Goal: Communication & Community: Answer question/provide support

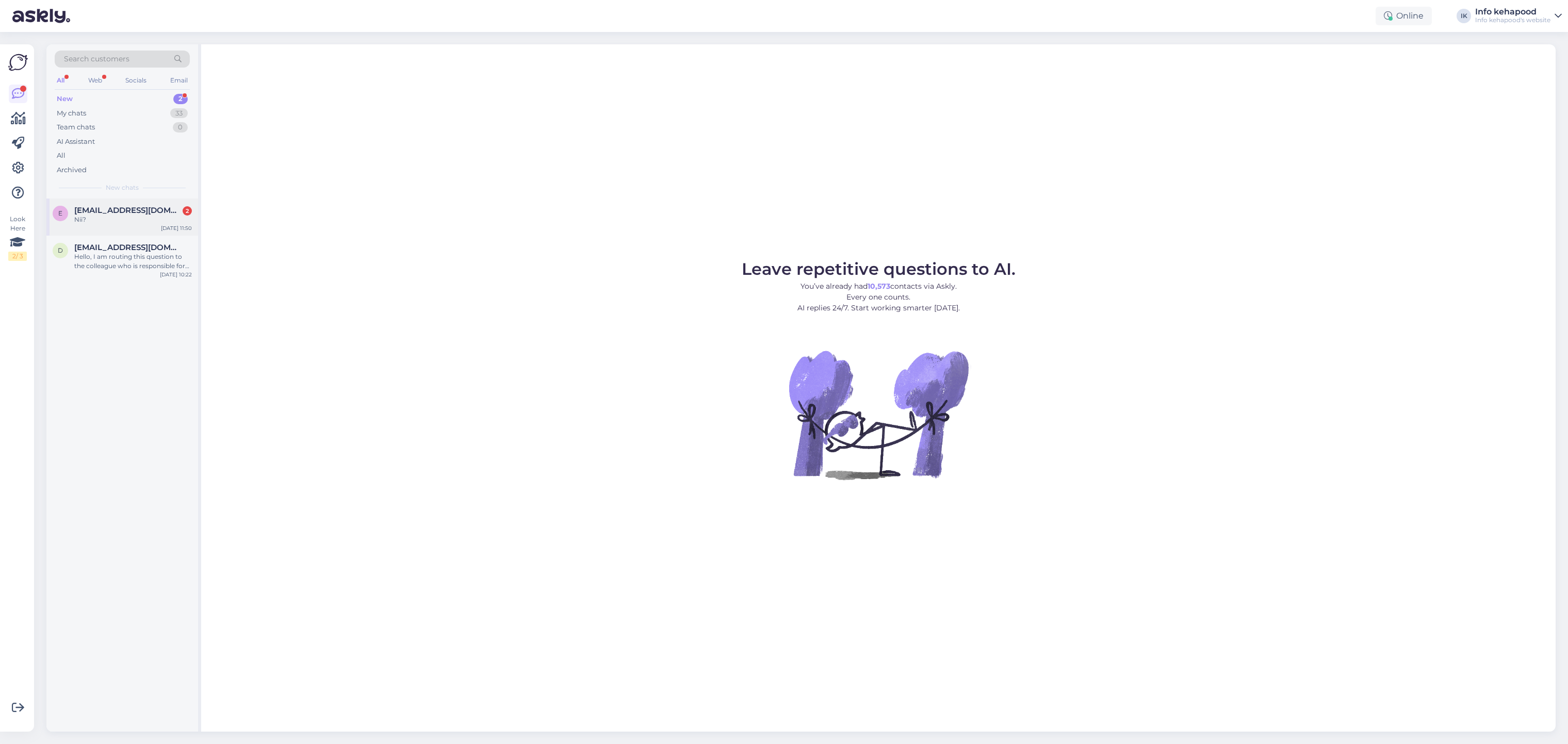
click at [130, 206] on span "[EMAIL_ADDRESS][DOMAIN_NAME]" at bounding box center [128, 210] width 107 height 9
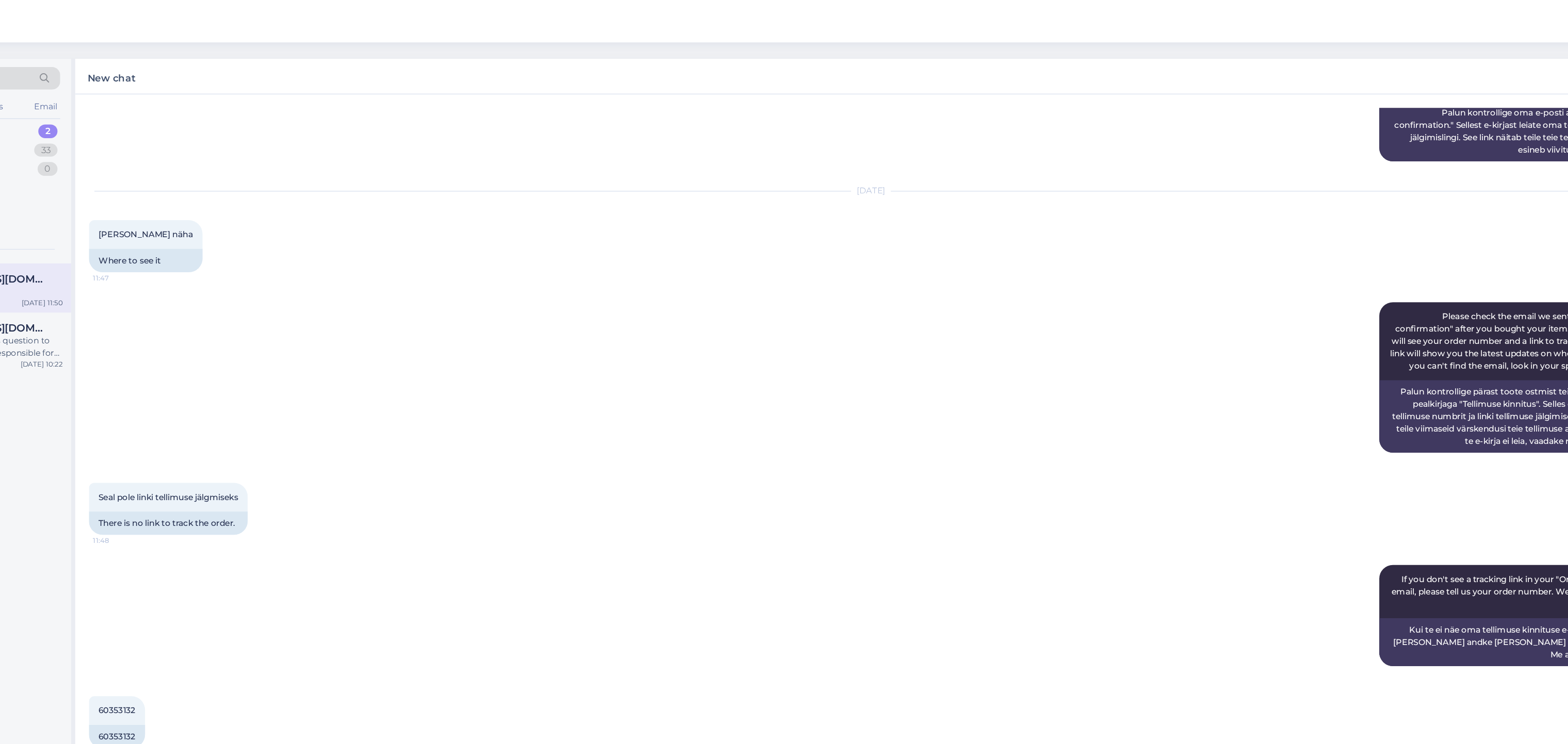
scroll to position [198, 0]
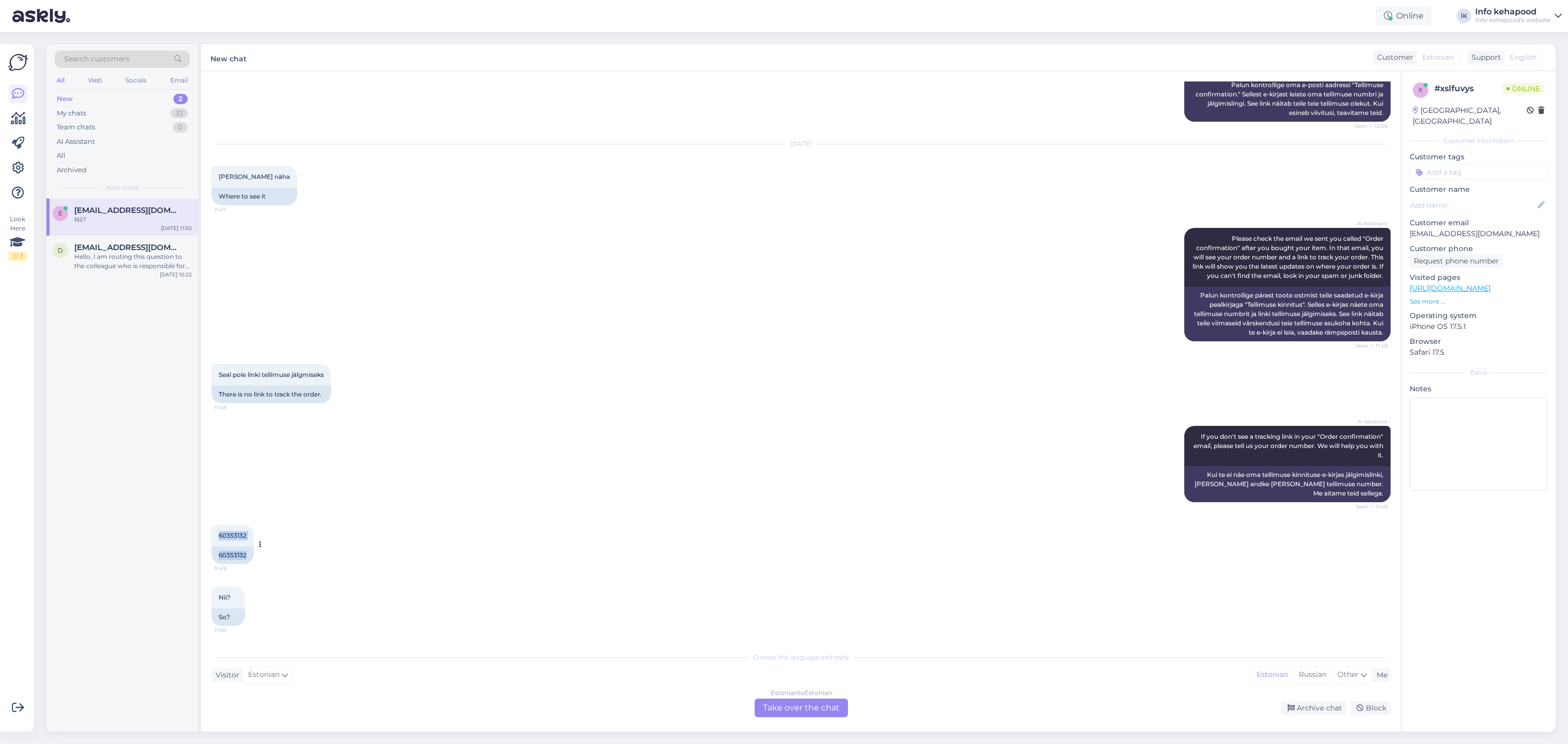
drag, startPoint x: 218, startPoint y: 535, endPoint x: 253, endPoint y: 534, distance: 35.0
click at [253, 534] on div "60353132 11:49 60353132" at bounding box center [232, 544] width 42 height 39
click at [252, 540] on div "60353132 11:49" at bounding box center [232, 536] width 42 height 22
drag, startPoint x: 221, startPoint y: 533, endPoint x: 251, endPoint y: 535, distance: 30.1
click at [251, 535] on div "60353132 11:49" at bounding box center [232, 536] width 42 height 22
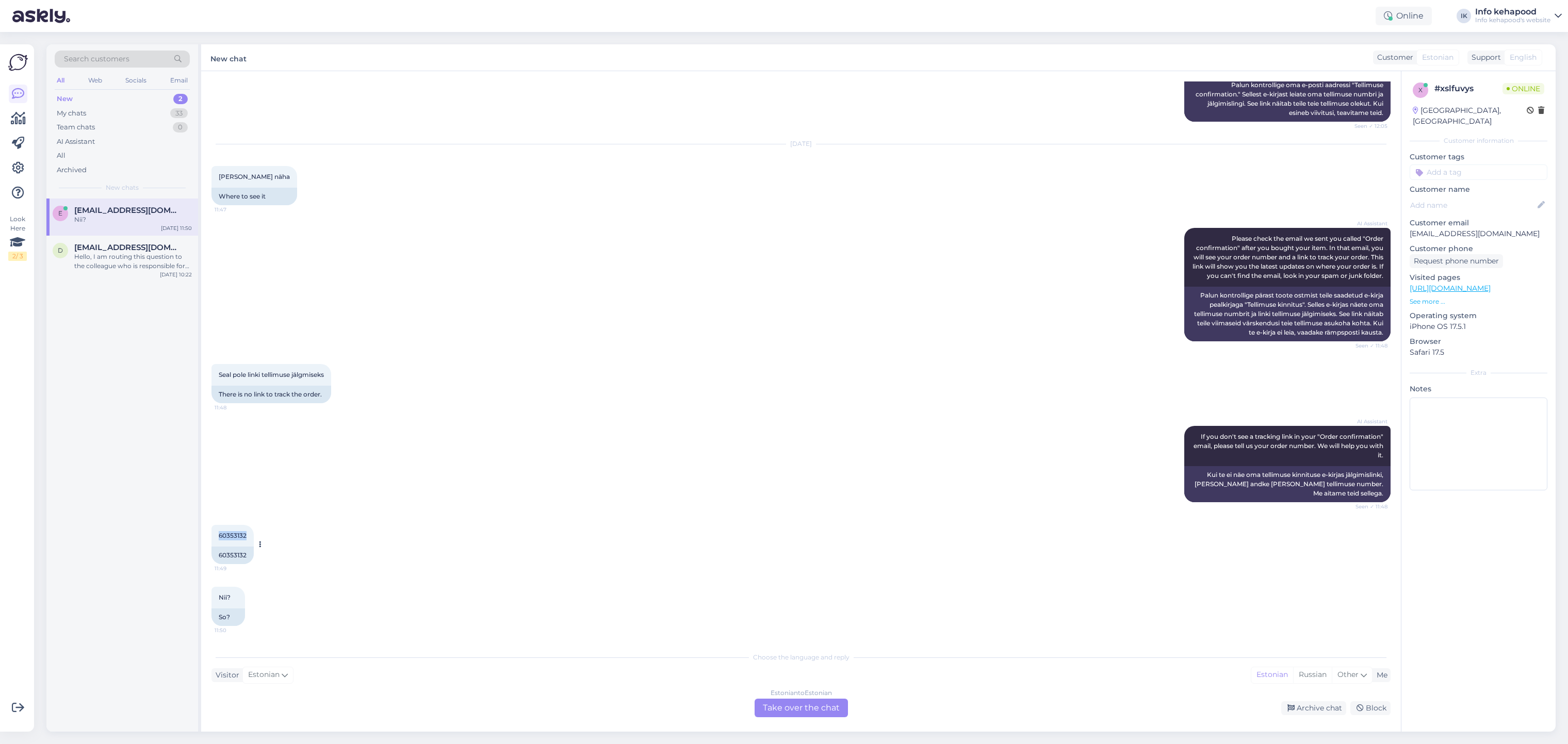
drag, startPoint x: 218, startPoint y: 535, endPoint x: 249, endPoint y: 535, distance: 31.0
click at [249, 535] on div "60353132 11:49" at bounding box center [232, 536] width 42 height 22
copy span "60353132"
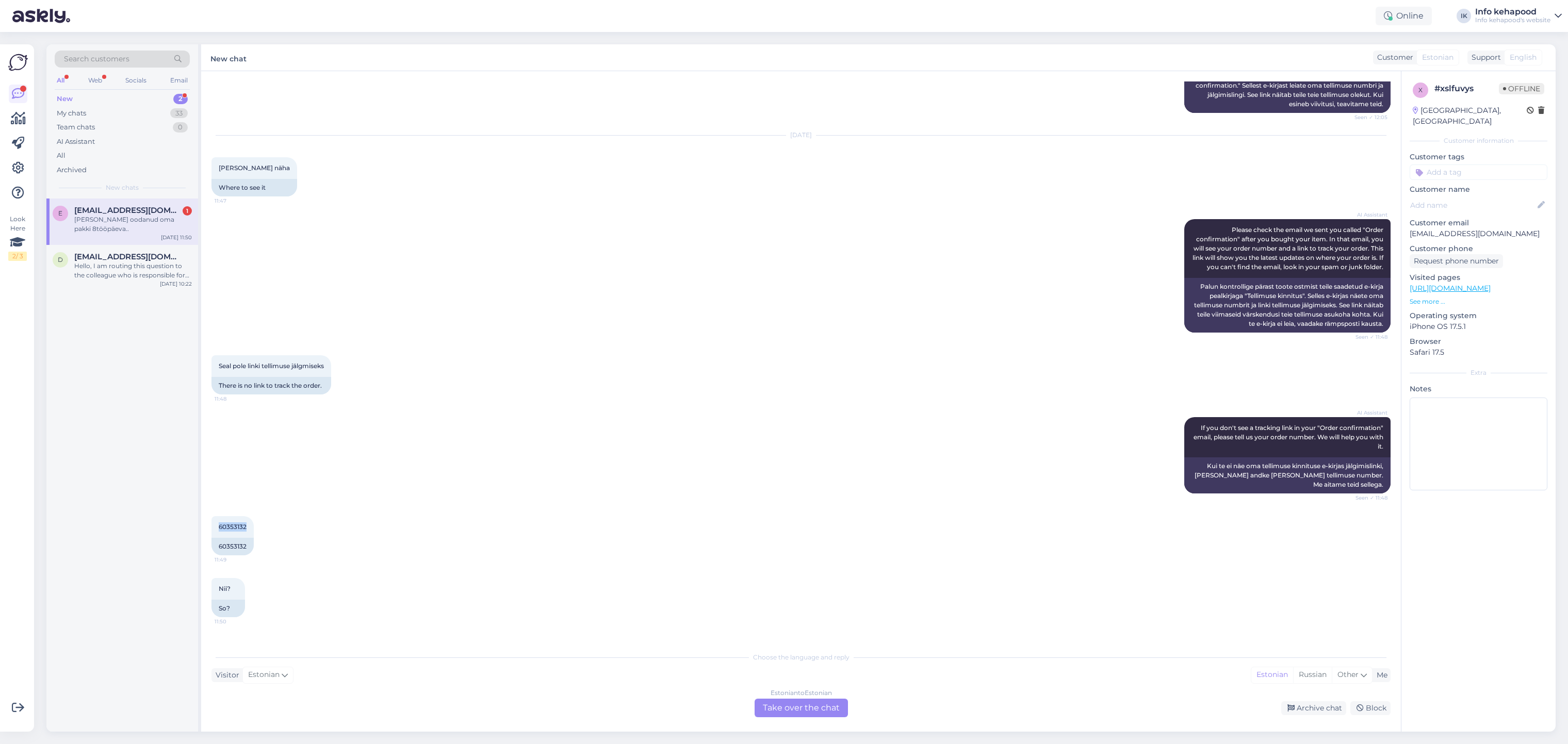
scroll to position [260, 0]
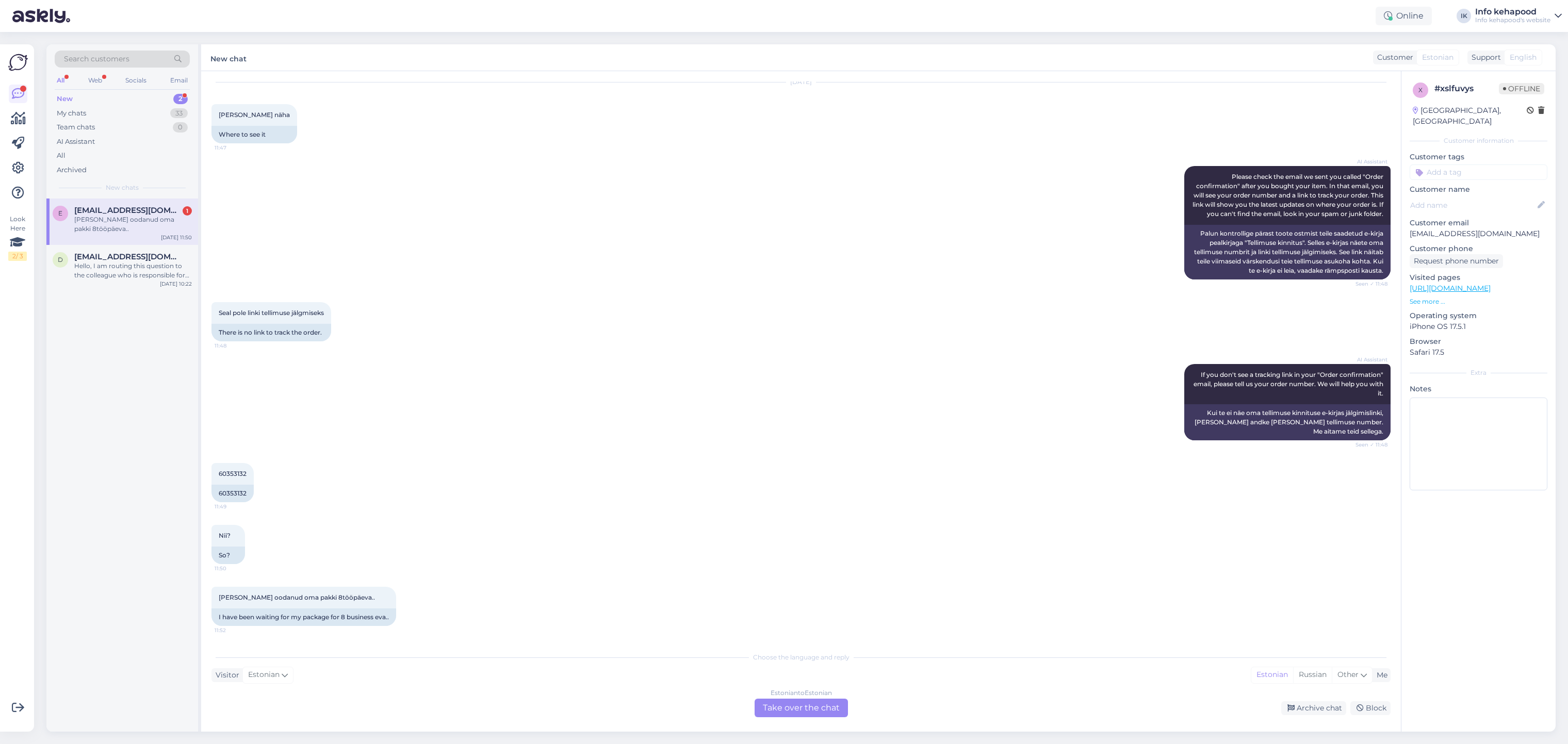
click at [773, 704] on div "Estonian to Estonian Take over the chat" at bounding box center [801, 707] width 93 height 19
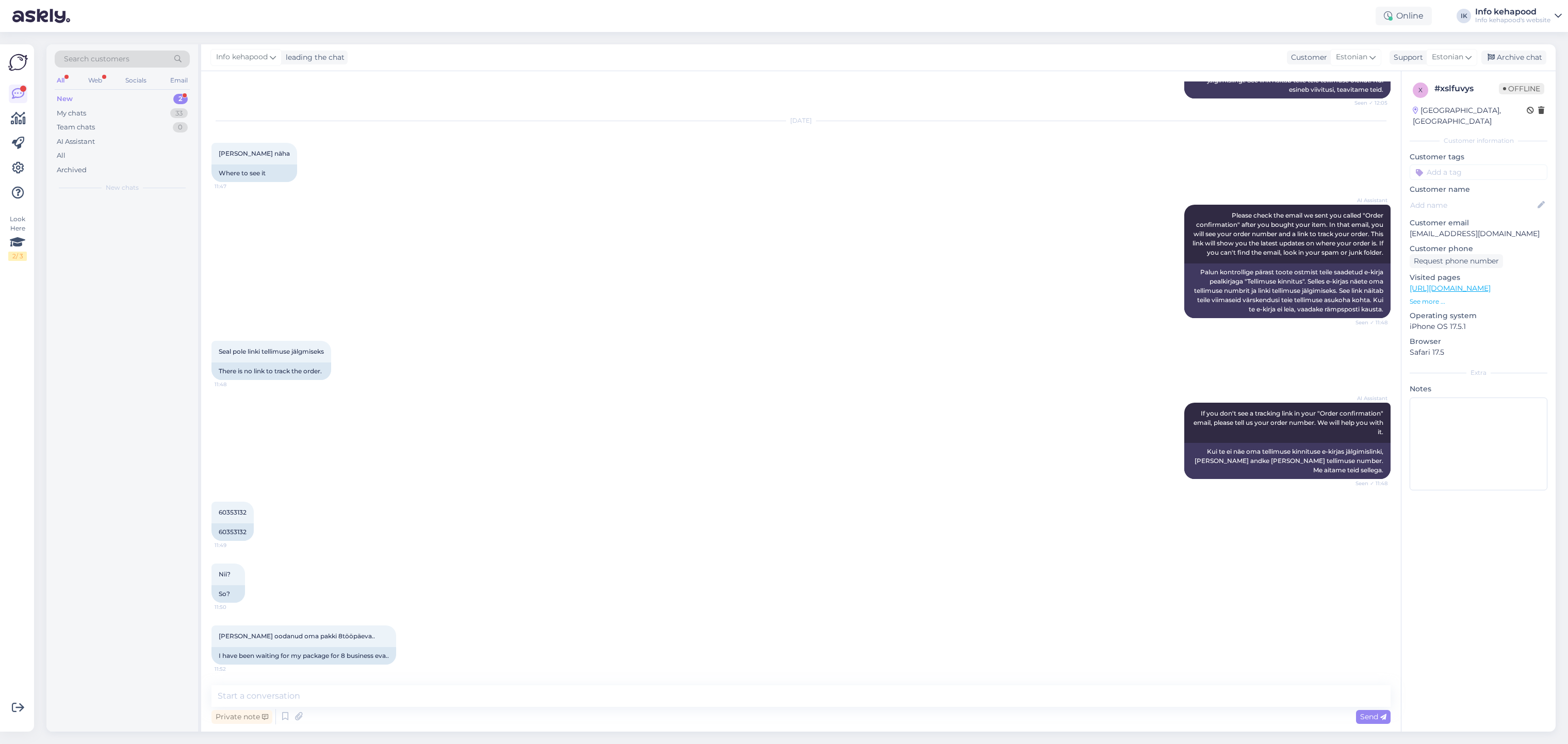
scroll to position [221, 0]
click at [652, 707] on div "Private note Send" at bounding box center [800, 717] width 1179 height 19
click at [618, 695] on textarea at bounding box center [800, 696] width 1179 height 22
paste textarea "Tere, [PERSON_NAME]! Täname Teid tellimuse 60351147 eest! Kahjuks on selgunud, …"
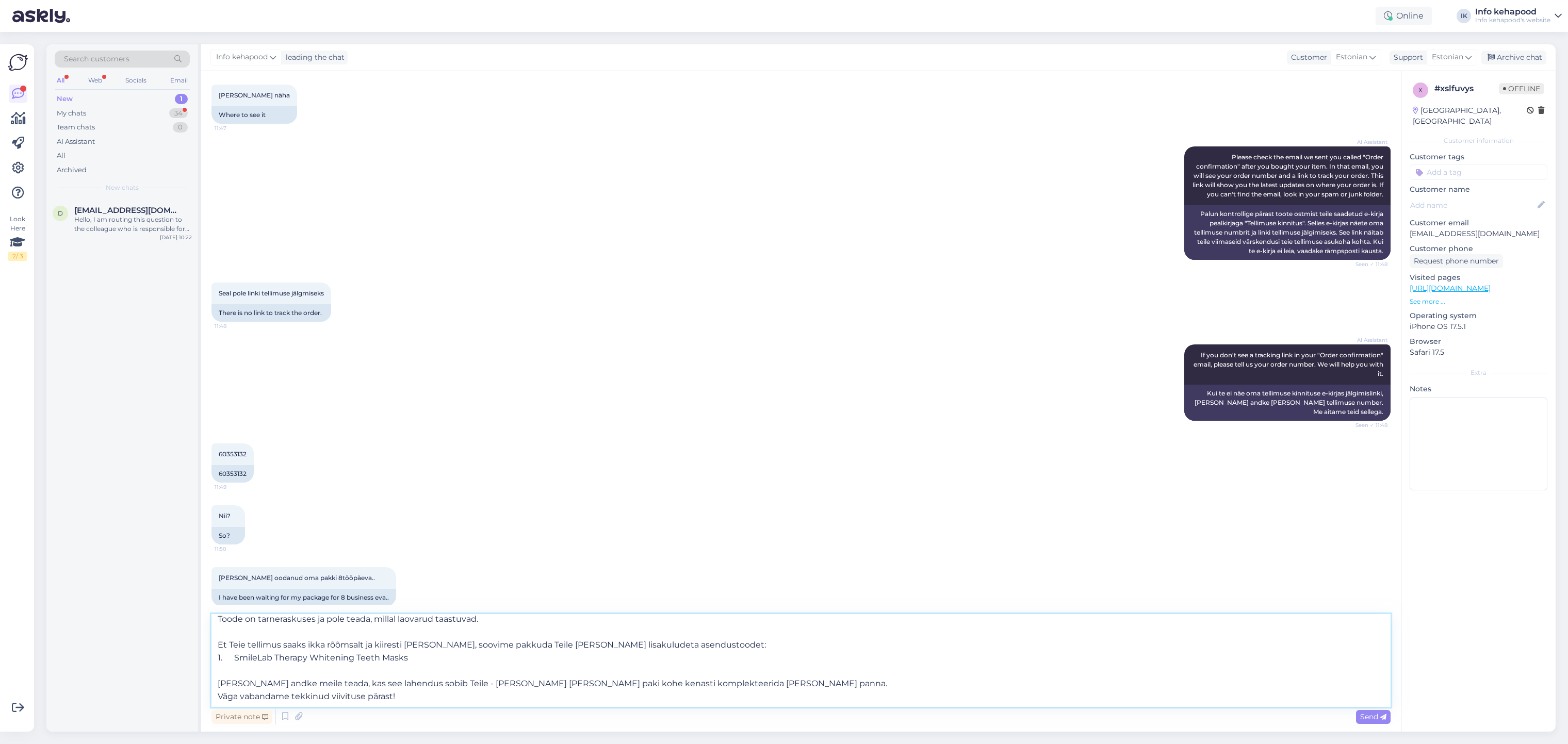
scroll to position [0, 0]
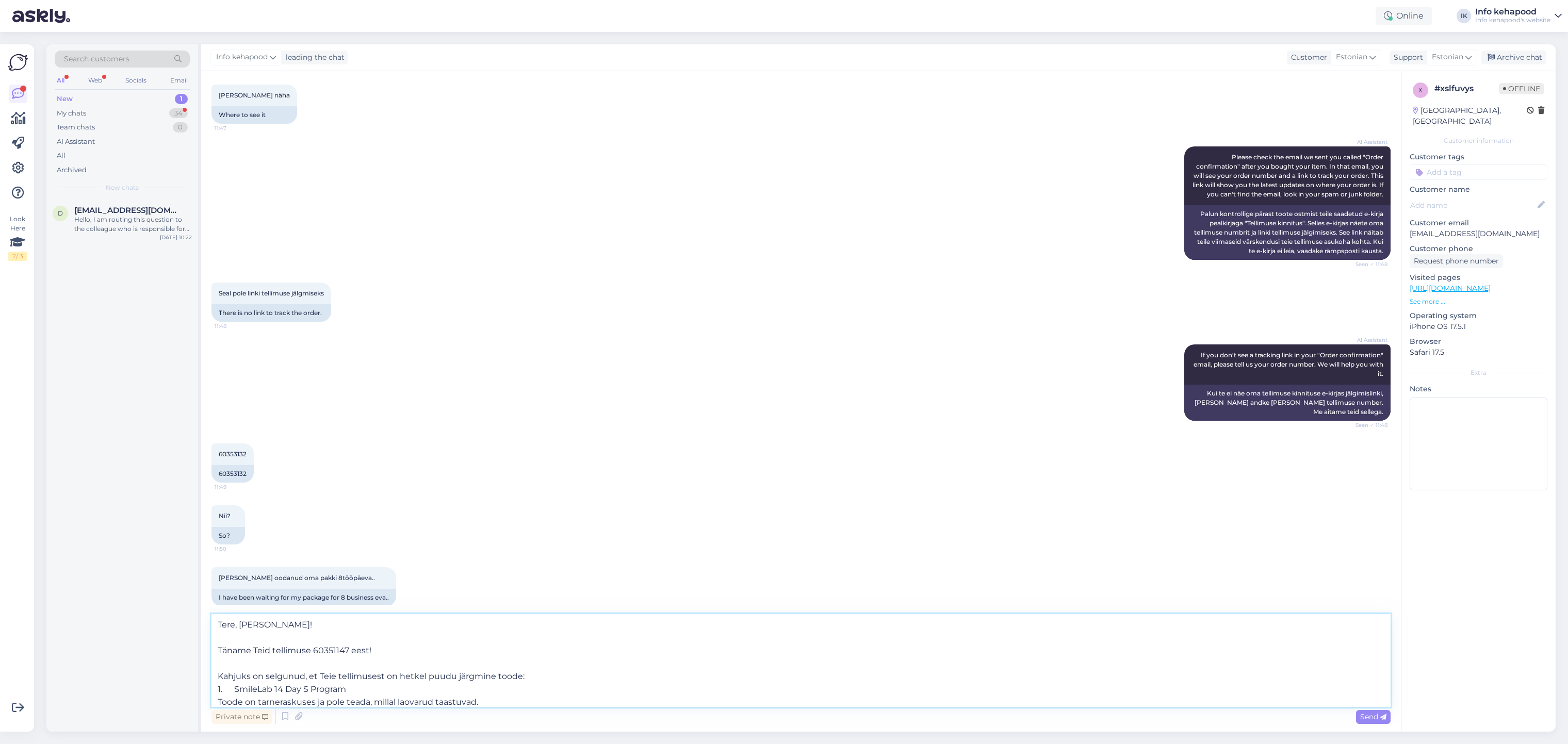
click at [264, 627] on textarea "Tere, [PERSON_NAME]! Täname Teid tellimuse 60351147 eest! Kahjuks on selgunud, …" at bounding box center [800, 660] width 1179 height 93
click at [791, 406] on div "AI Assistant If you don't see a tracking link in your "Order confirmation" emai…" at bounding box center [800, 382] width 1179 height 99
drag, startPoint x: 215, startPoint y: 464, endPoint x: 251, endPoint y: 464, distance: 36.0
click at [251, 464] on div "60353132 11:49" at bounding box center [232, 454] width 42 height 22
copy span "60353132"
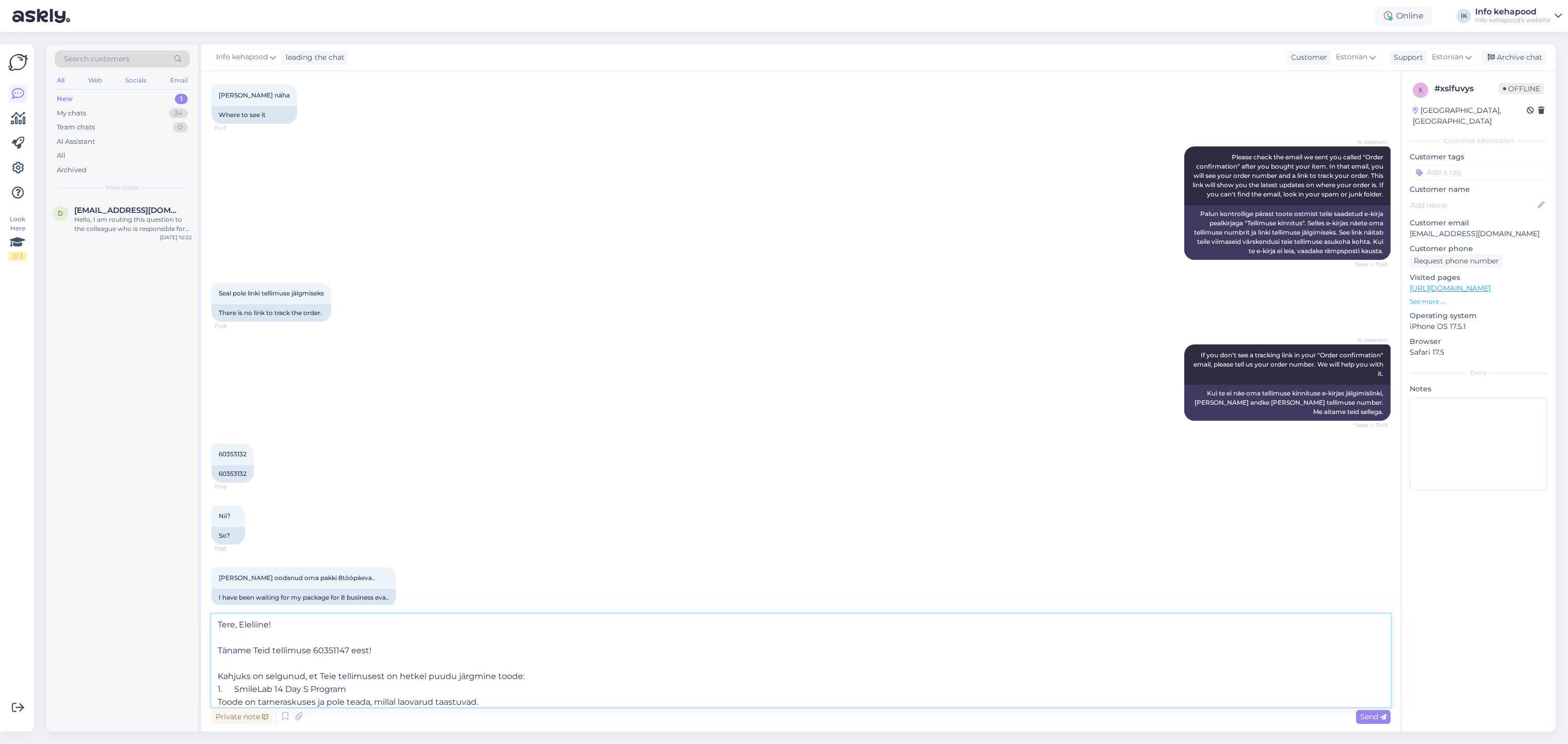
drag, startPoint x: 346, startPoint y: 653, endPoint x: 336, endPoint y: 656, distance: 10.4
click at [336, 656] on textarea "Tere, Eleliine! Täname Teid tellimuse 60351147 eest! Kahjuks on selgunud, et Te…" at bounding box center [800, 660] width 1179 height 93
click at [343, 650] on textarea "Tere, Eleliine! Täname Teid tellimuse 60351147 eest! Kahjuks on selgunud, et Te…" at bounding box center [800, 660] width 1179 height 93
drag, startPoint x: 346, startPoint y: 648, endPoint x: 310, endPoint y: 656, distance: 36.9
click at [310, 656] on textarea "Tere, Eleliine! Täname Teid tellimuse 60351147 eest! Kahjuks on selgunud, et Te…" at bounding box center [800, 660] width 1179 height 93
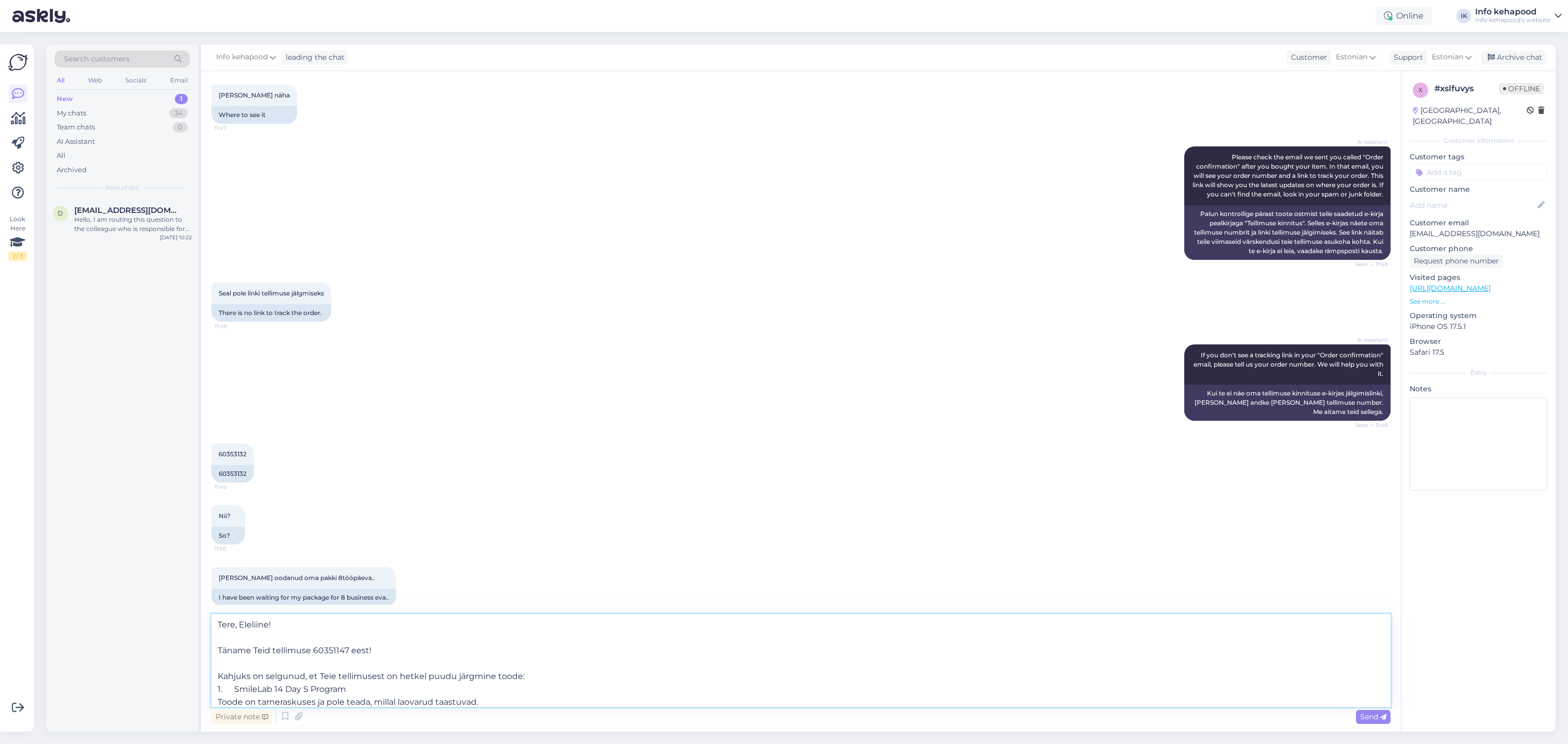
paste textarea "60353132"
click at [312, 652] on textarea "Tere, Eleliine! Täname Teid tellimuse60353132 eest! Kahjuks on selgunud, et Tei…" at bounding box center [800, 660] width 1179 height 93
click at [488, 656] on textarea "Tere, Eleliine! Täname Teid tellimuse 60353132 eest! Kahjuks on selgunud, et Te…" at bounding box center [800, 660] width 1179 height 93
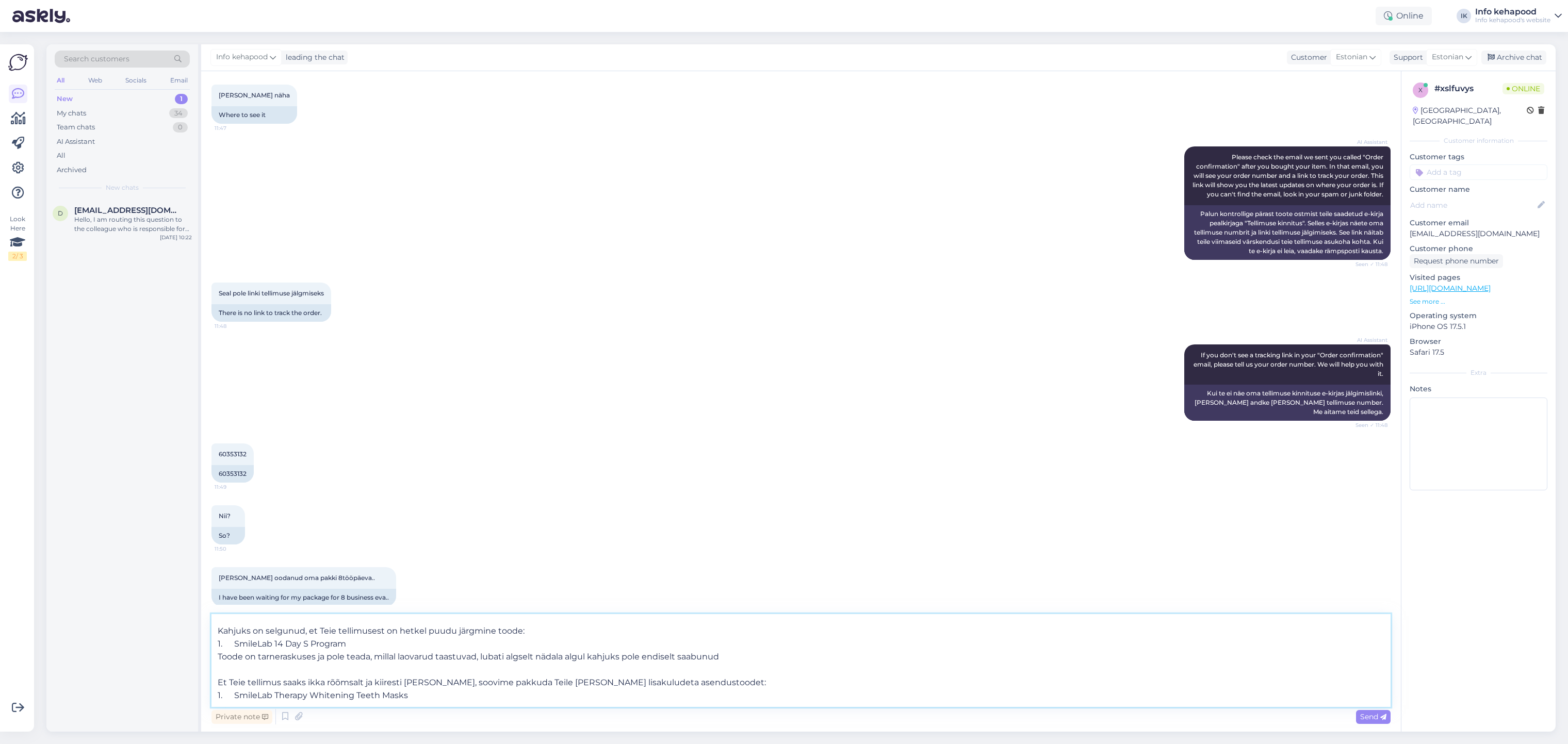
click at [485, 657] on textarea "Tere, Eleliine! Täname Teid tellimuse 60353132 eest! Kahjuks on selgunud, et Te…" at bounding box center [800, 660] width 1179 height 93
click at [599, 659] on textarea "Tere, Eleliine! Täname Teid tellimuse 60353132 eest! Kahjuks on selgunud, et Te…" at bounding box center [800, 660] width 1179 height 93
type textarea "Tere, Eleliine! Täname Teid tellimuse 60353132 eest! Kahjuks on selgunud, et Te…"
click at [753, 661] on textarea "Tere, Eleliine! Täname Teid tellimuse 60353132 eest! Kahjuks on selgunud, et Te…" at bounding box center [800, 660] width 1179 height 93
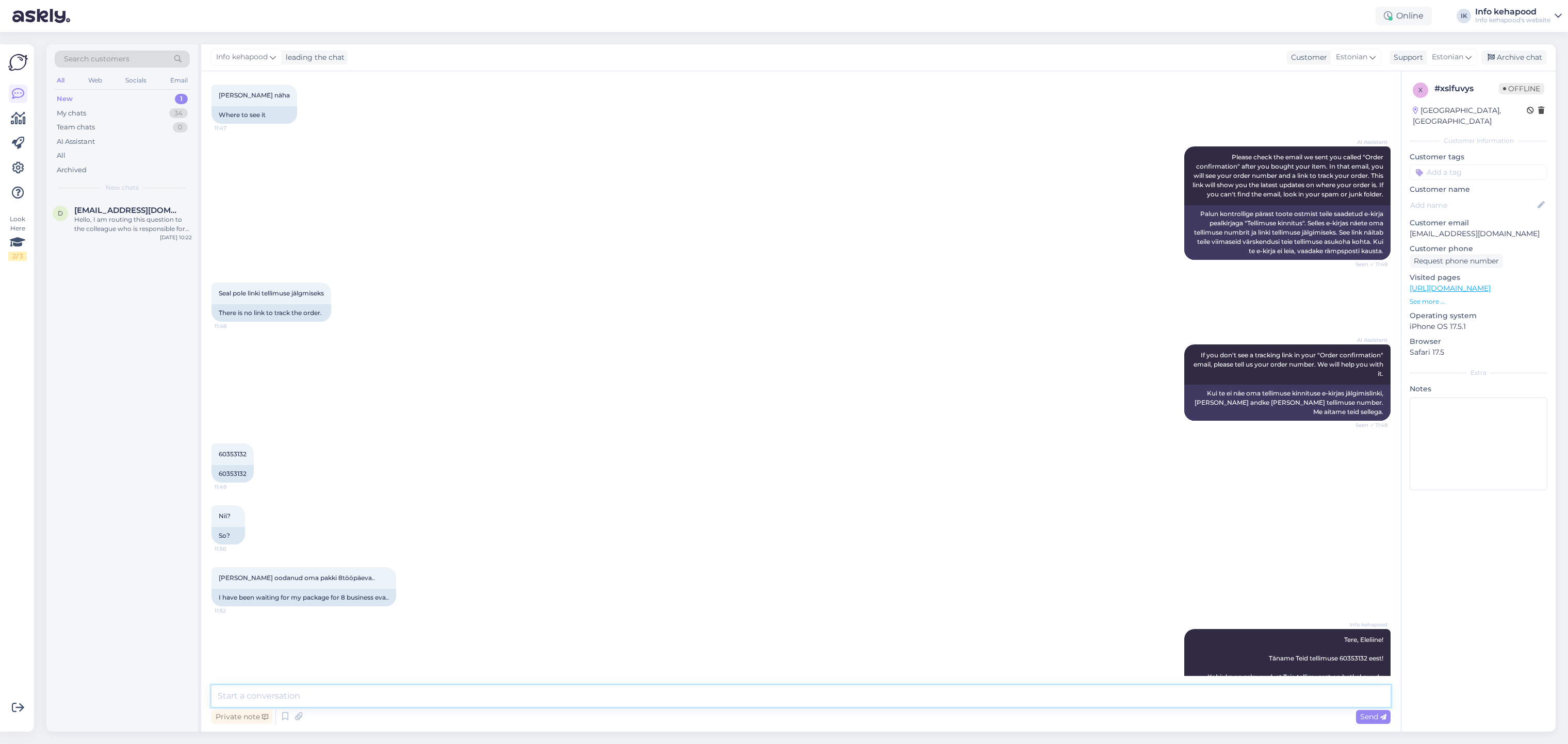
scroll to position [0, 0]
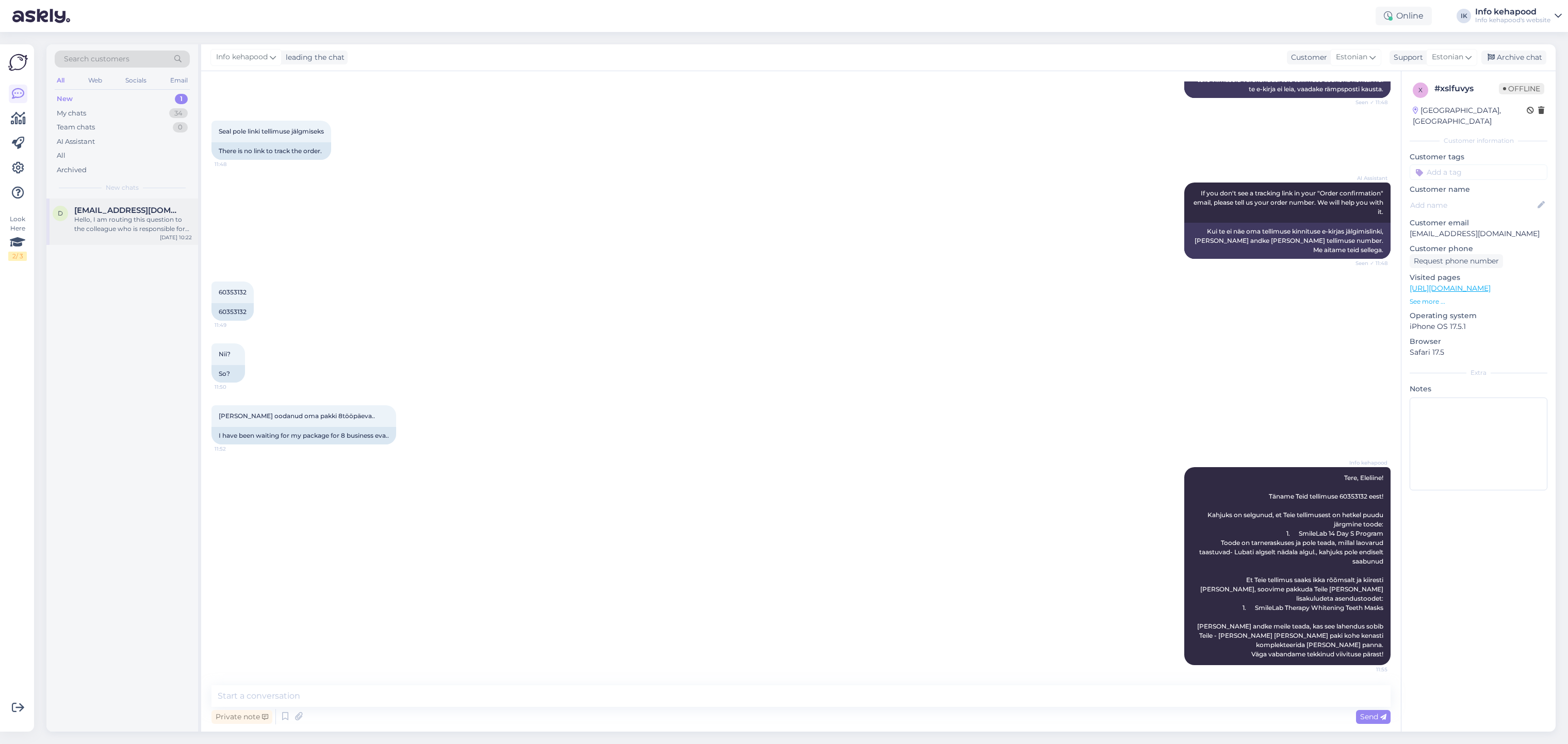
click at [133, 235] on div "d [EMAIL_ADDRESS][DOMAIN_NAME] Hello, I am routing this question to the colleag…" at bounding box center [122, 221] width 152 height 46
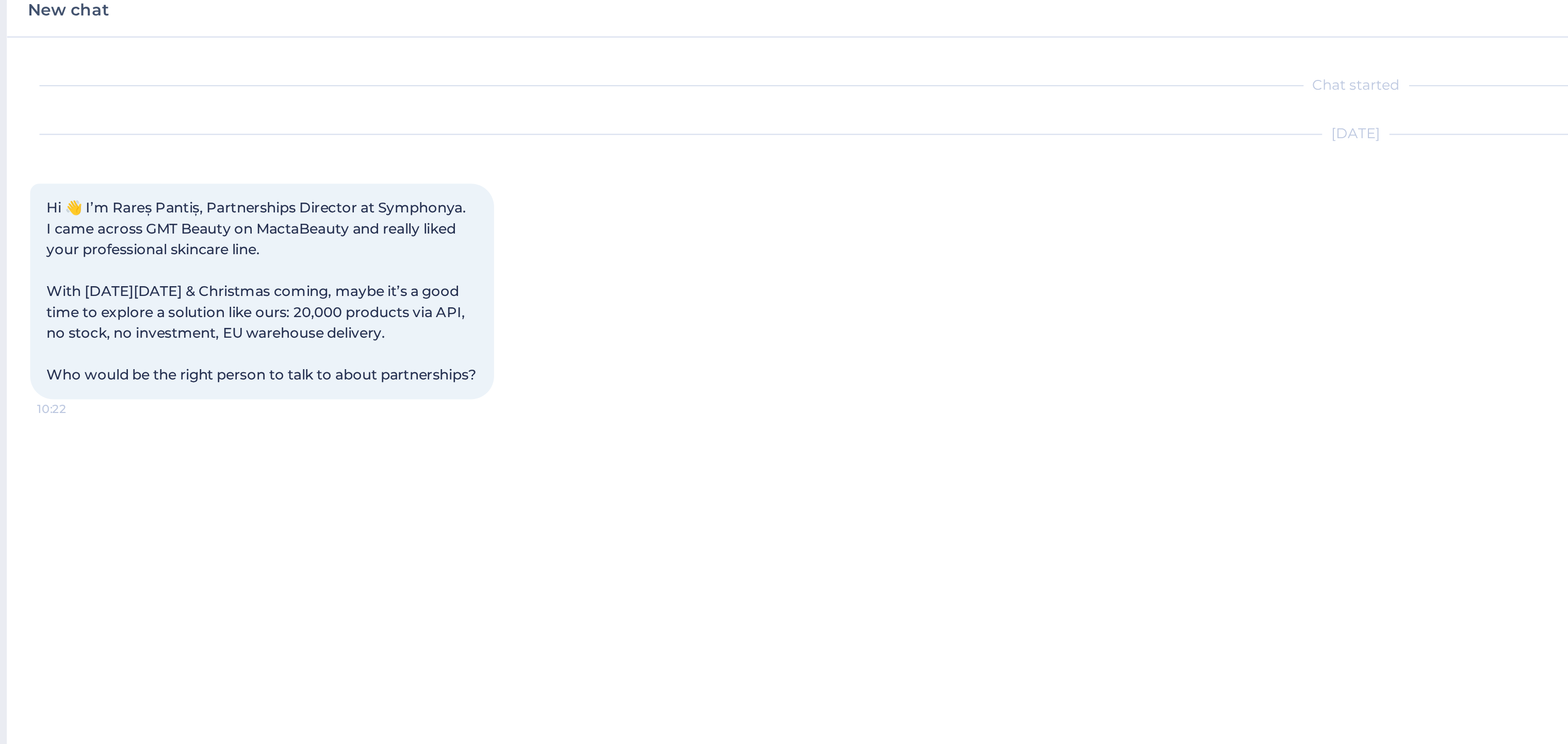
click at [441, 172] on div "[DATE] Hi 👋 I’m Rareș Pantiș, Partnerships Director at Symphonya. I came across…" at bounding box center [800, 173] width 1179 height 140
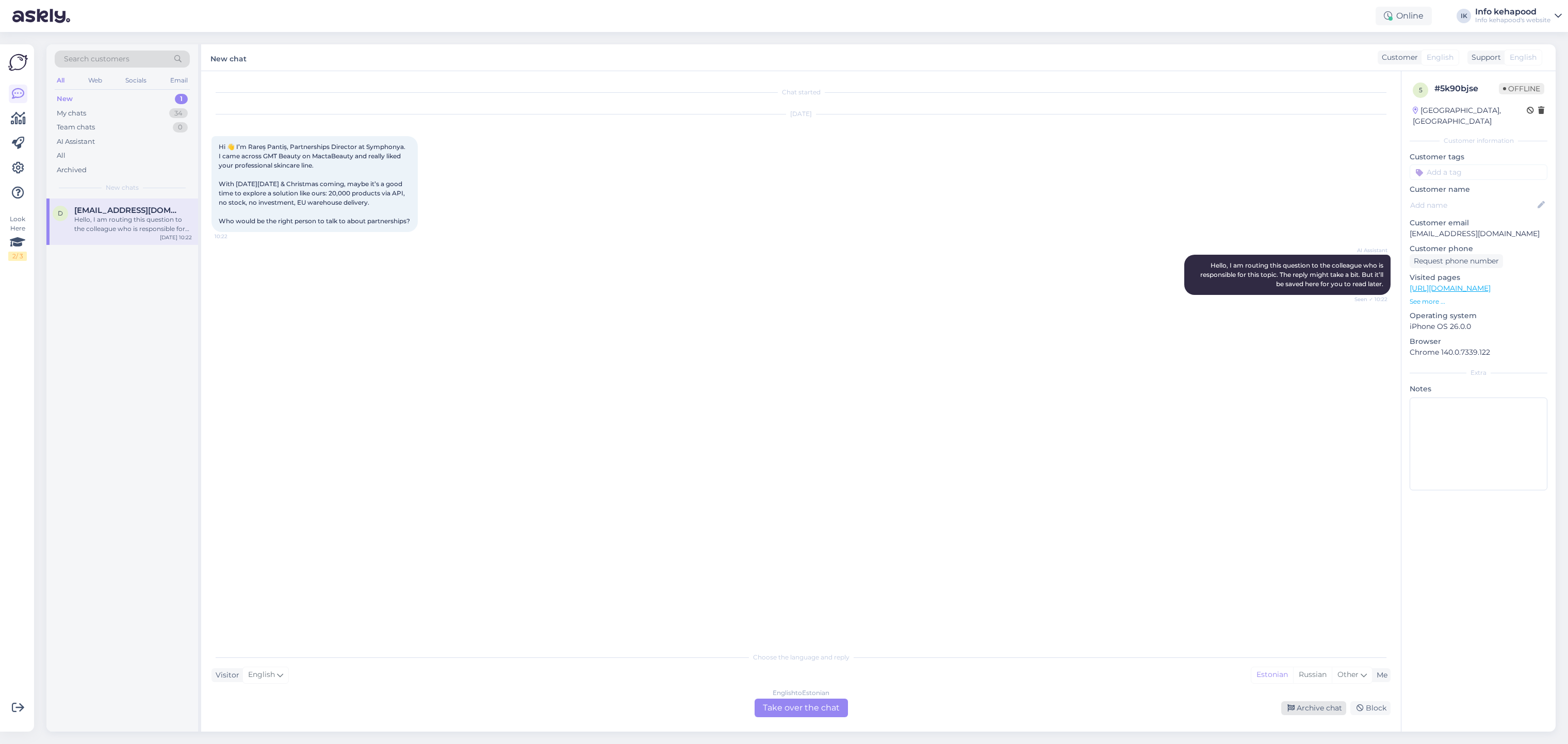
click at [1300, 707] on div "Archive chat" at bounding box center [1314, 707] width 65 height 14
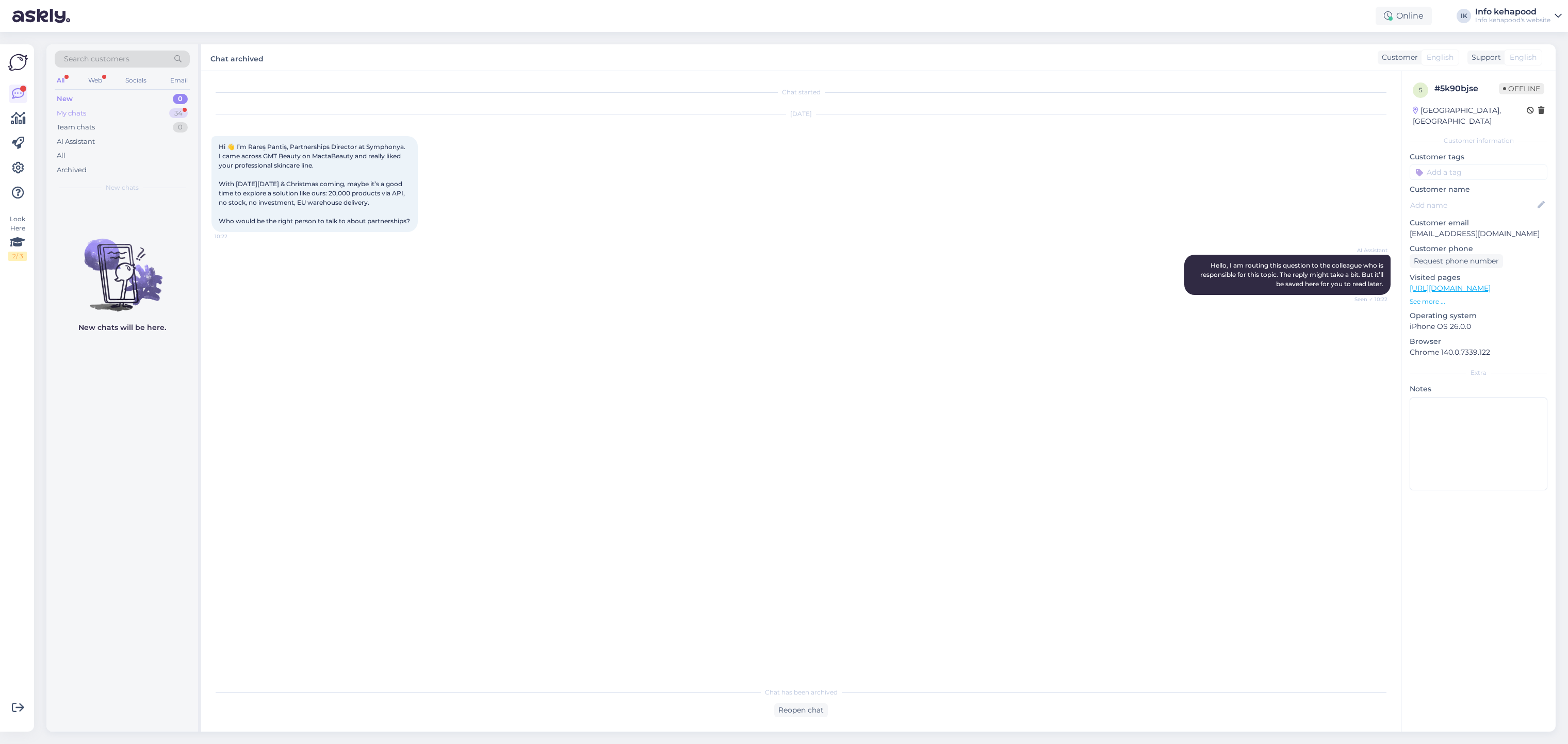
click at [113, 120] on div "My chats 34" at bounding box center [122, 114] width 135 height 15
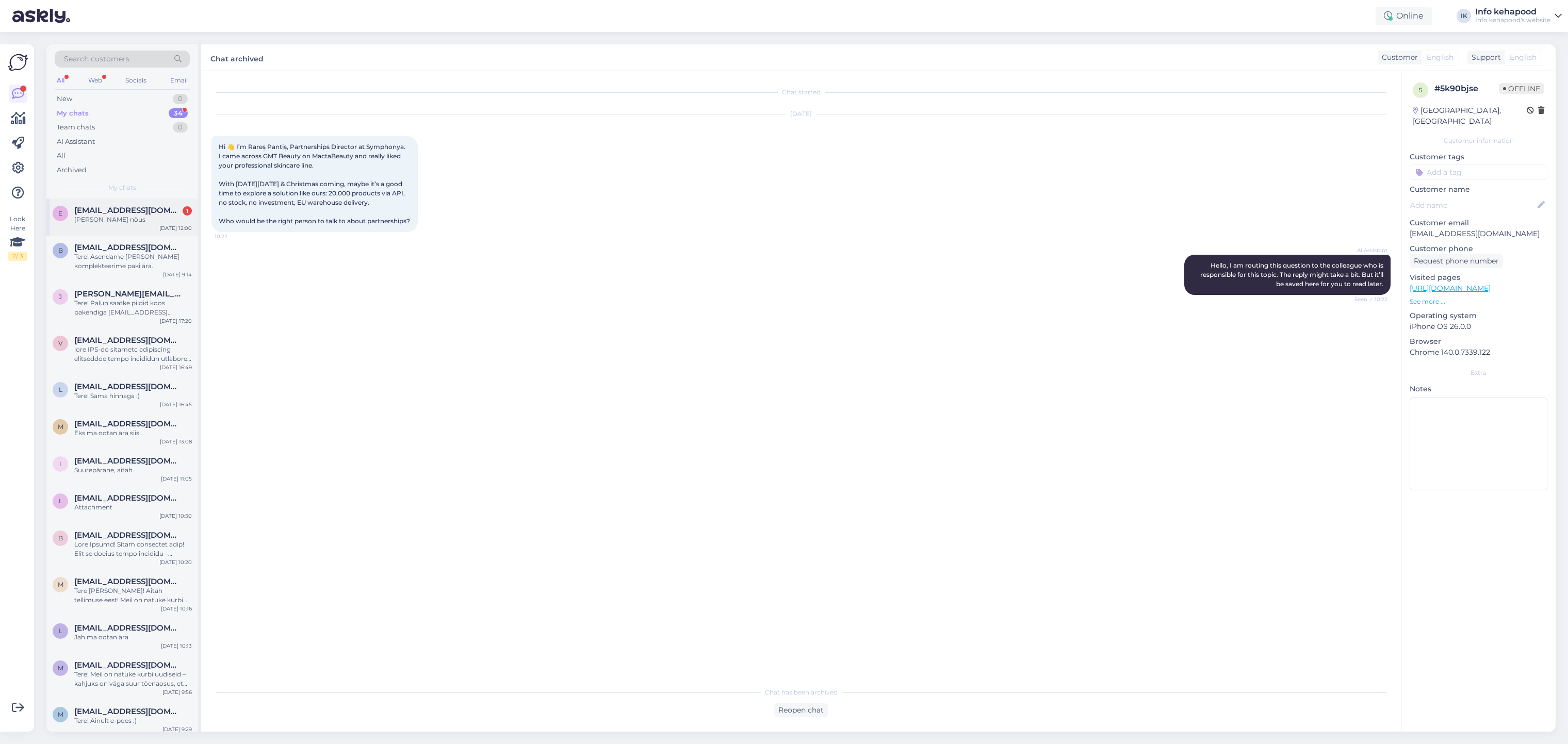
click at [152, 218] on div "[PERSON_NAME] nõus" at bounding box center [133, 219] width 117 height 9
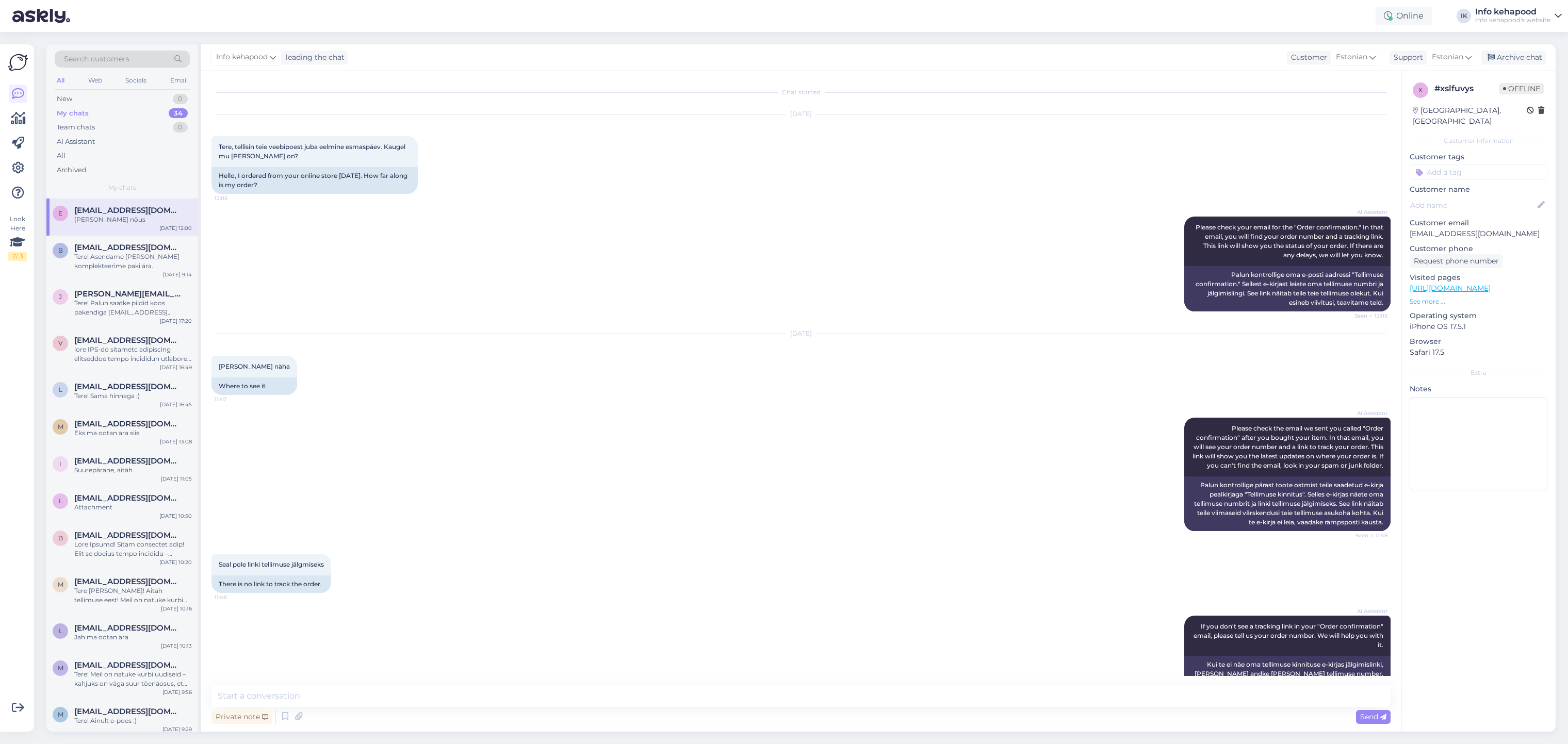
scroll to position [478, 0]
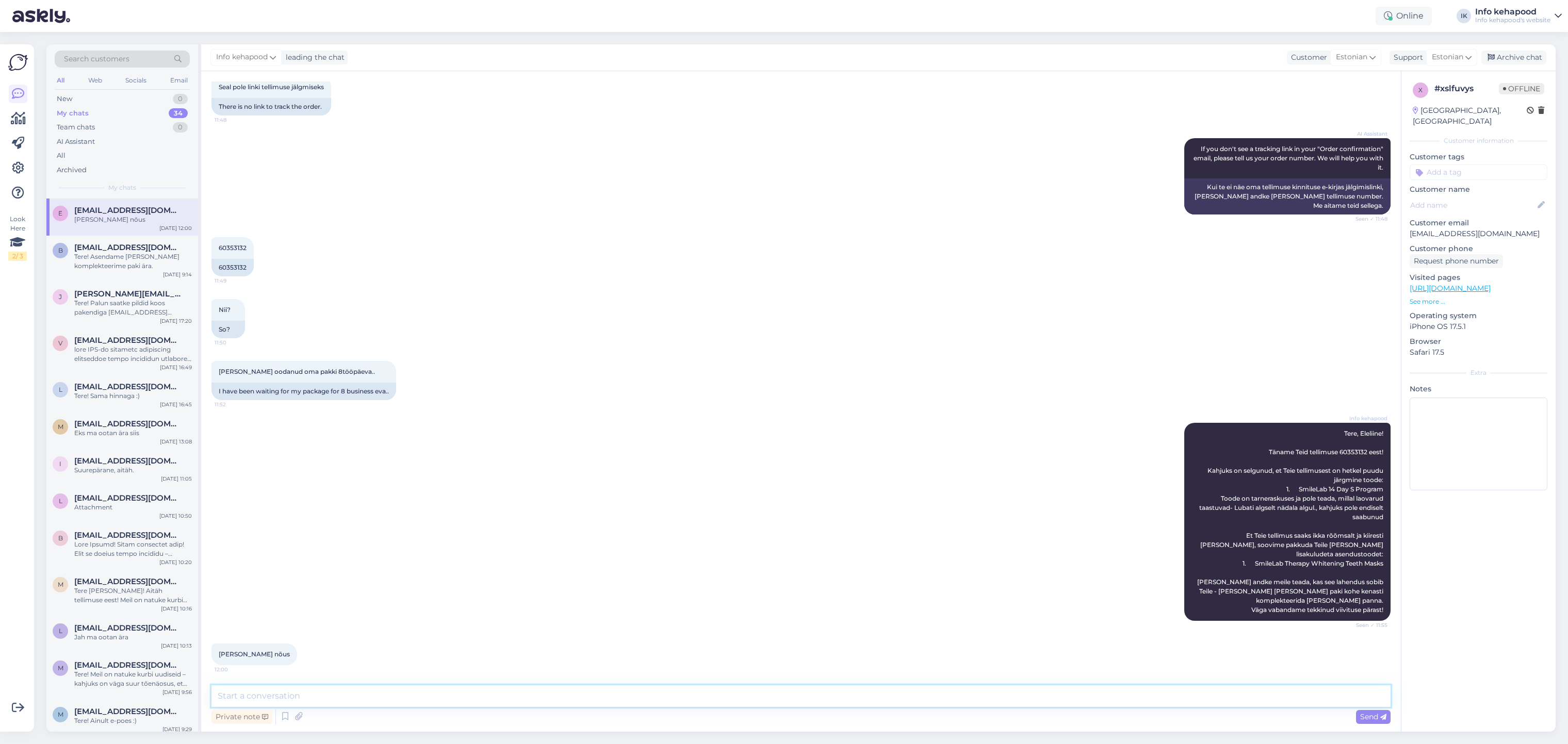
click at [495, 685] on textarea at bounding box center [800, 696] width 1179 height 22
type textarea "V"
type textarea "Teen asenduse, [PERSON_NAME] pakk läheb [PERSON_NAME] :)"
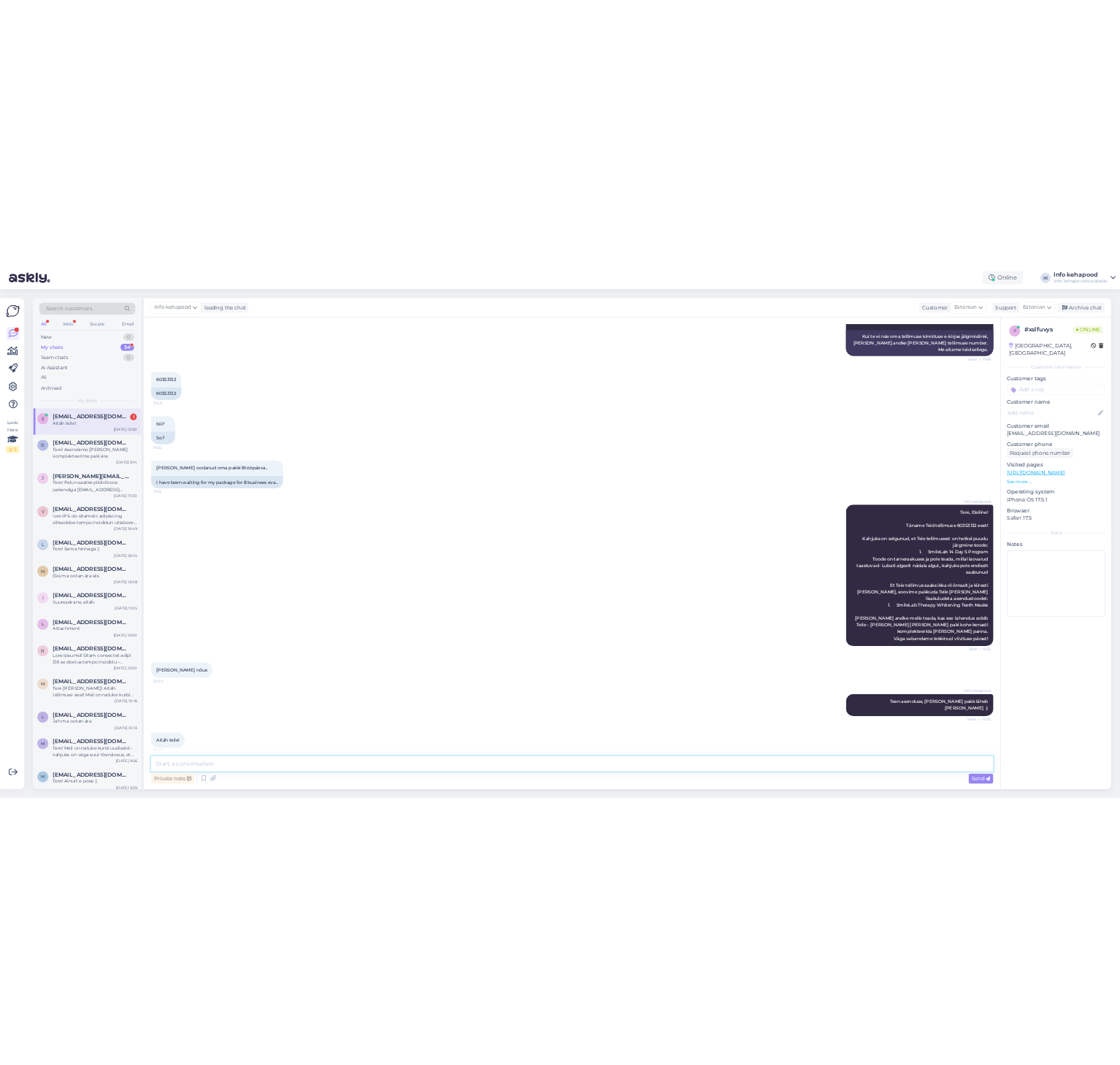
scroll to position [791, 0]
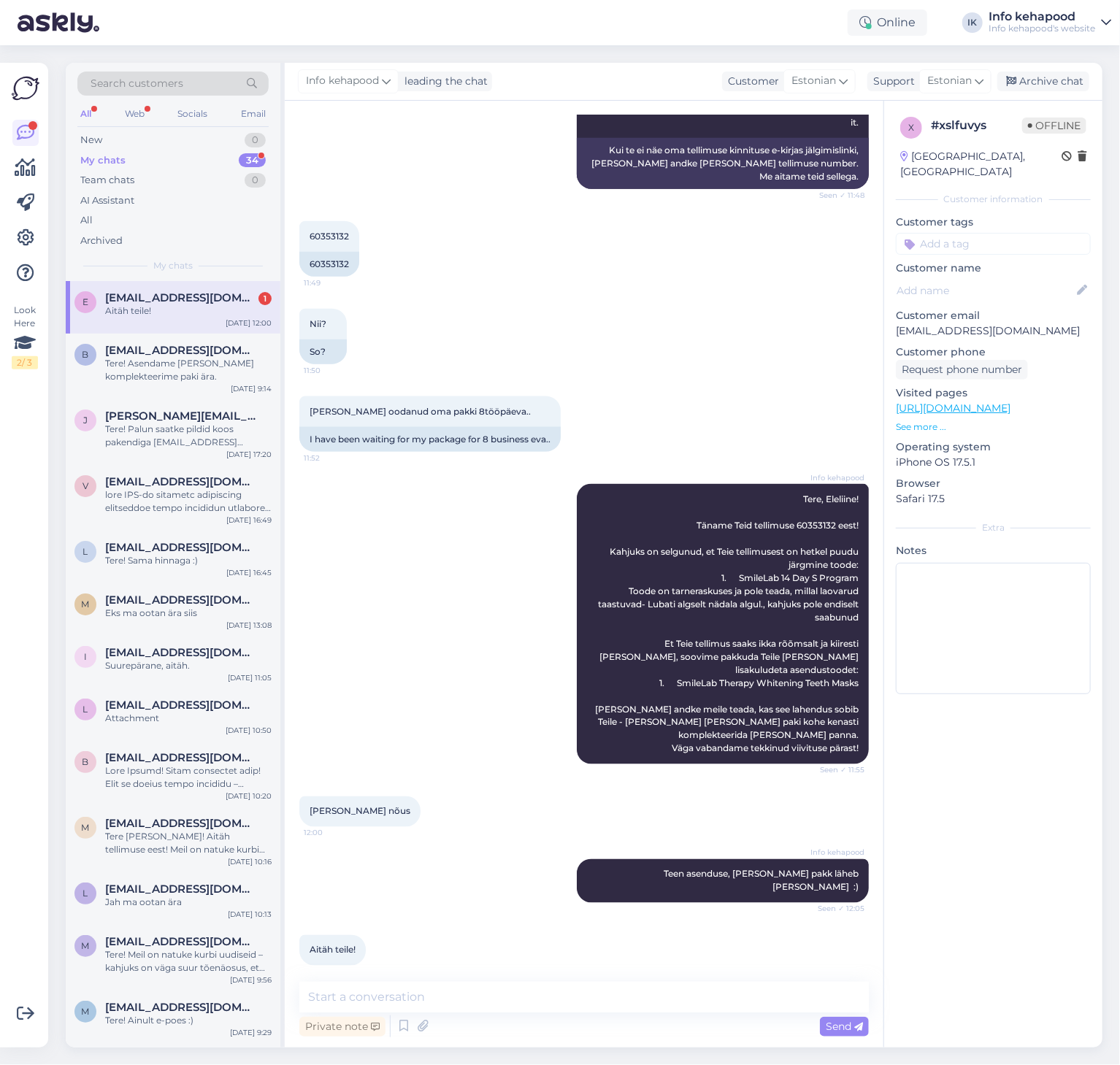
click at [129, 168] on div "My chats 34" at bounding box center [173, 161] width 191 height 21
click at [184, 354] on span "[EMAIL_ADDRESS][DOMAIN_NAME]" at bounding box center [181, 350] width 152 height 13
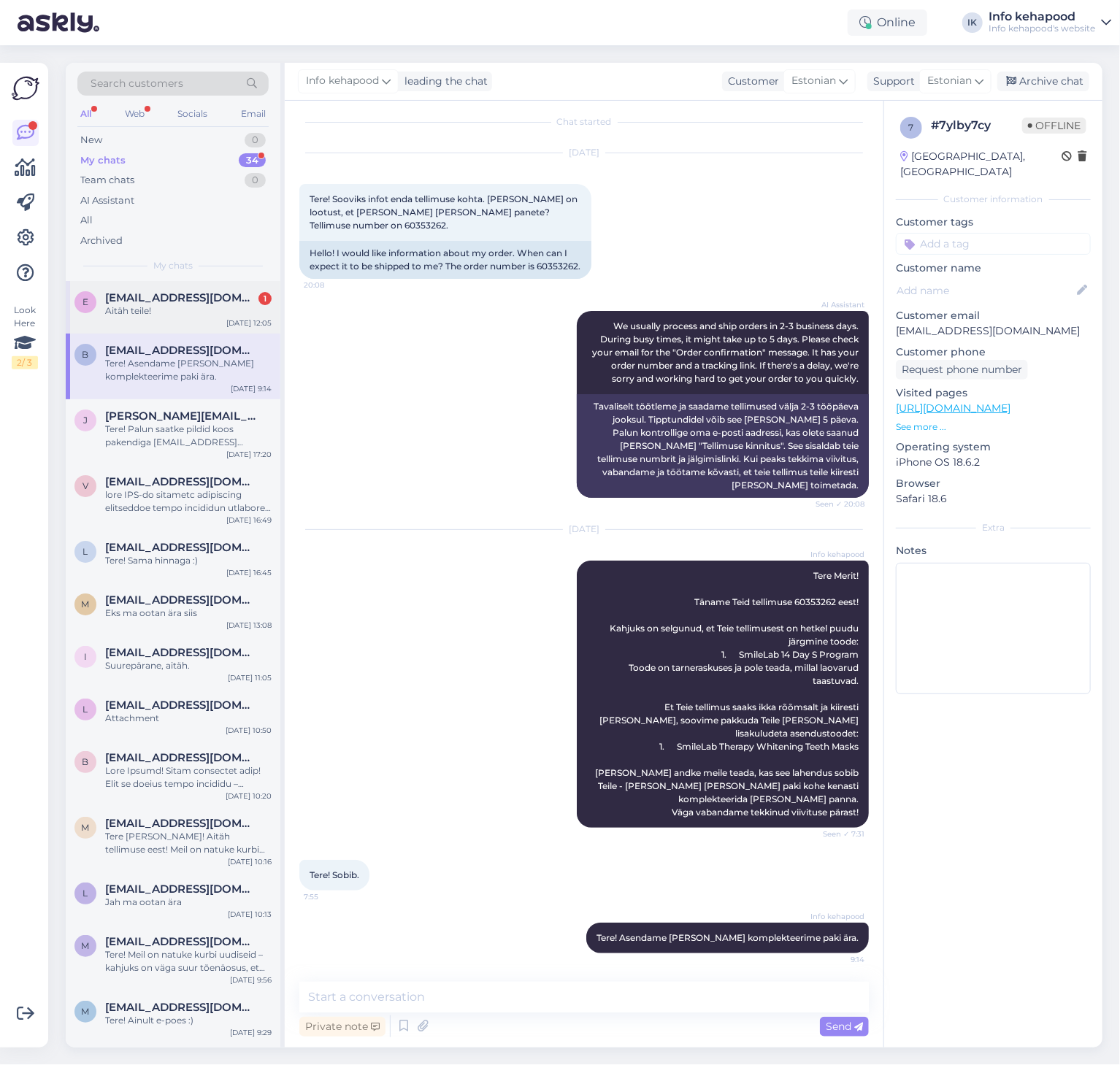
click at [168, 296] on span "[EMAIL_ADDRESS][DOMAIN_NAME]" at bounding box center [181, 297] width 152 height 13
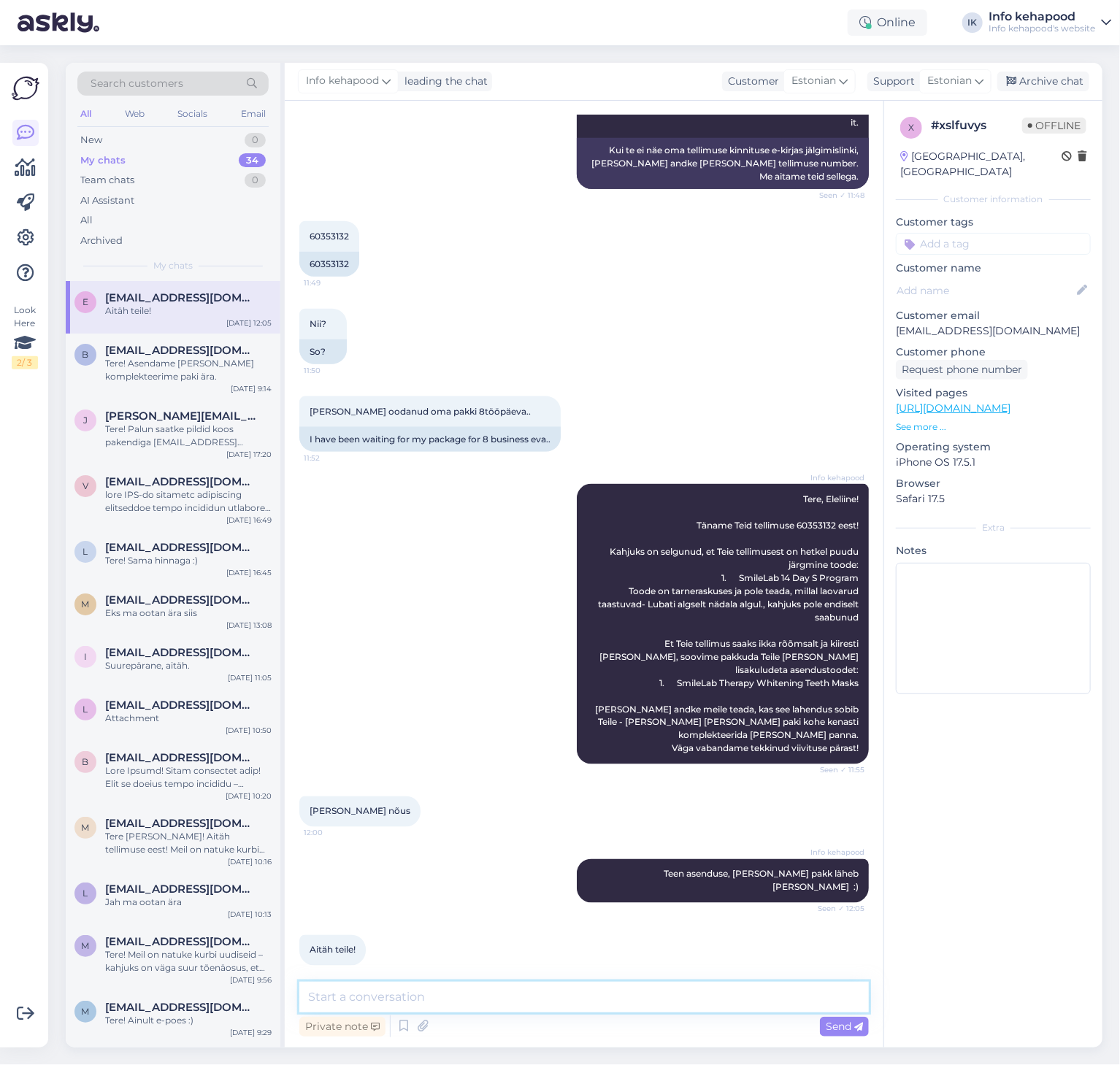
click at [394, 1007] on textarea at bounding box center [583, 998] width 569 height 31
type textarea "Kas saan kuidagi veel aidata? :)"
